Goal: Find specific page/section: Find specific page/section

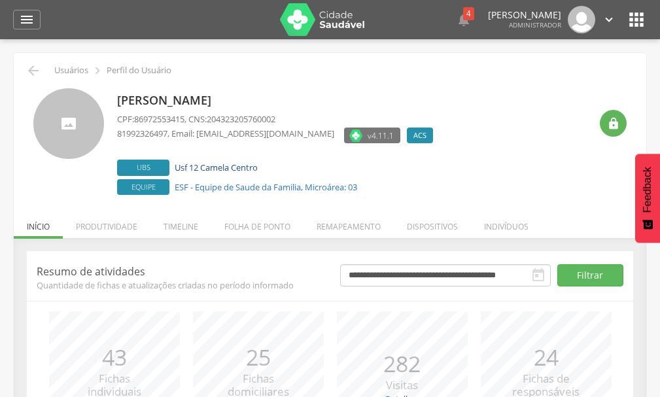
click at [207, 169] on link "Usf 12 Camela Centro" at bounding box center [216, 168] width 83 height 12
type input "**********"
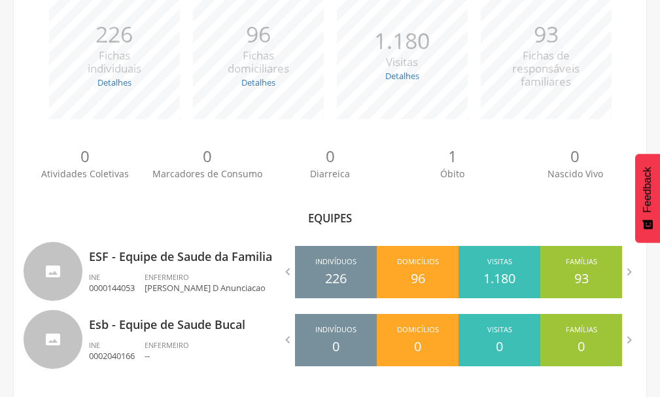
scroll to position [220, 0]
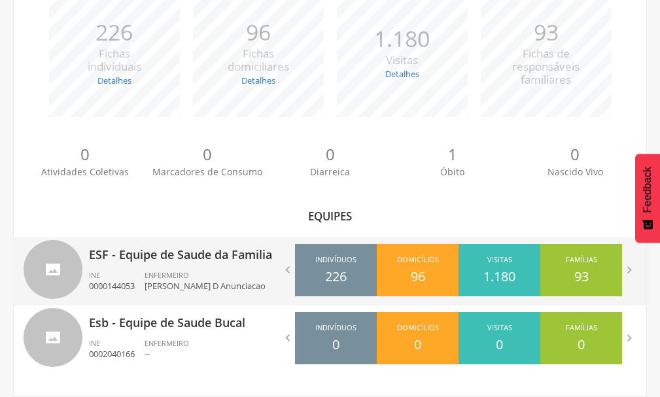
click at [246, 261] on p "ESF - Equipe de Saude da Familia" at bounding box center [205, 251] width 232 height 26
type input "**********"
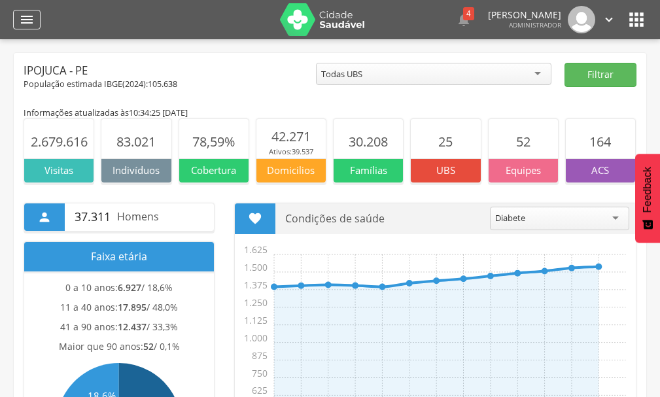
click at [24, 22] on icon "" at bounding box center [27, 20] width 16 height 16
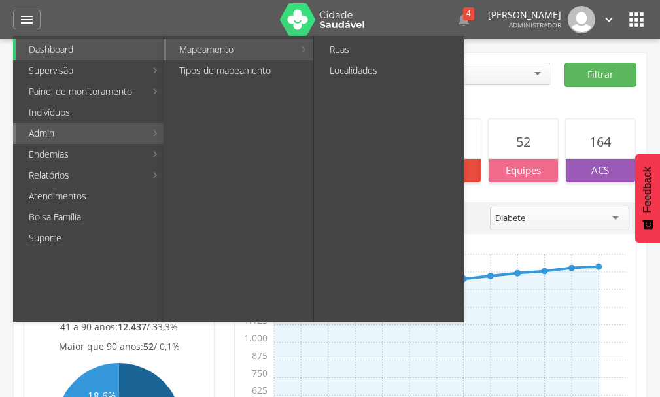
click at [280, 44] on link "Mapeamento" at bounding box center [230, 49] width 128 height 21
click at [336, 44] on link "Ruas" at bounding box center [390, 49] width 147 height 21
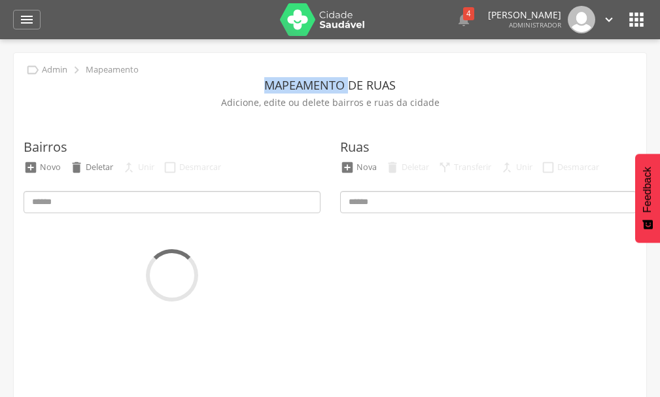
click at [336, 44] on div " Supervisão  Distritos  Ubs adicionar ubs  Coordenador: - Ipojuca / PE Inte…" at bounding box center [330, 237] width 660 height 397
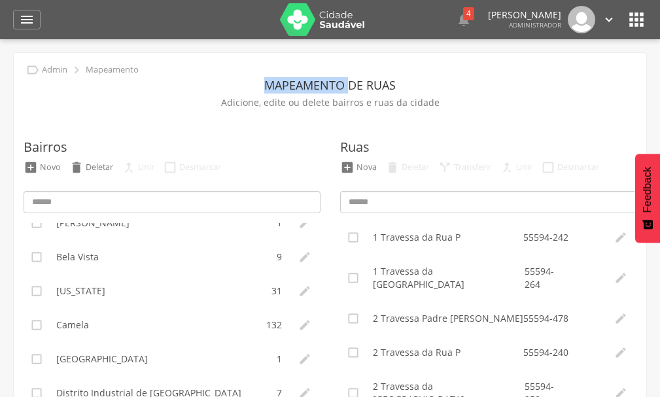
scroll to position [129, 0]
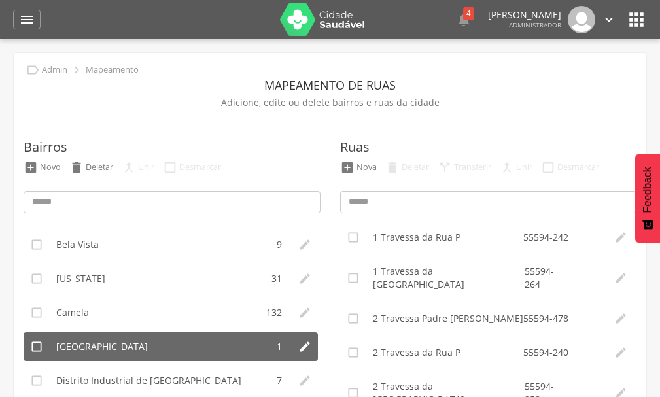
click at [101, 334] on li "Campo do Aviao" at bounding box center [158, 346] width 217 height 29
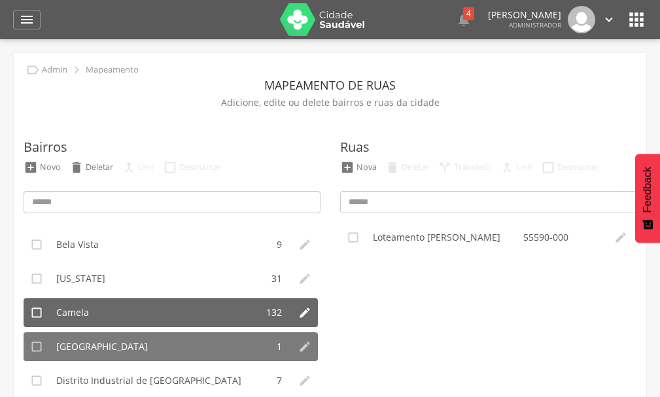
click at [104, 314] on li "Camela" at bounding box center [153, 312] width 207 height 29
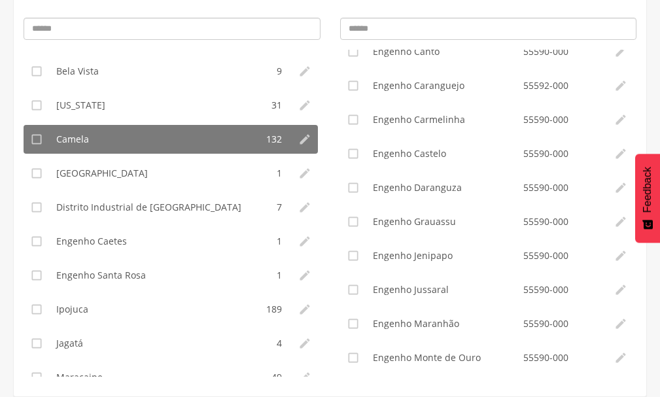
scroll to position [1153, 0]
